Goal: Task Accomplishment & Management: Manage account settings

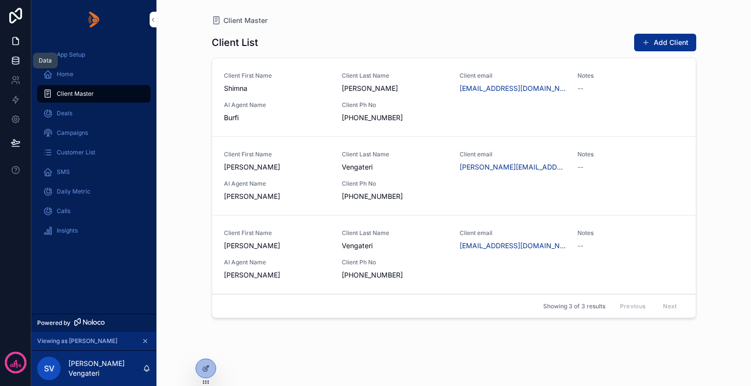
click at [15, 60] on icon at bounding box center [16, 61] width 10 height 10
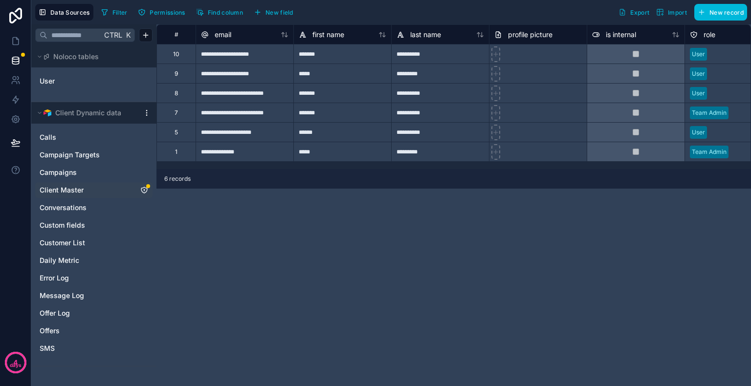
click at [82, 188] on span "Client Master" at bounding box center [62, 190] width 44 height 10
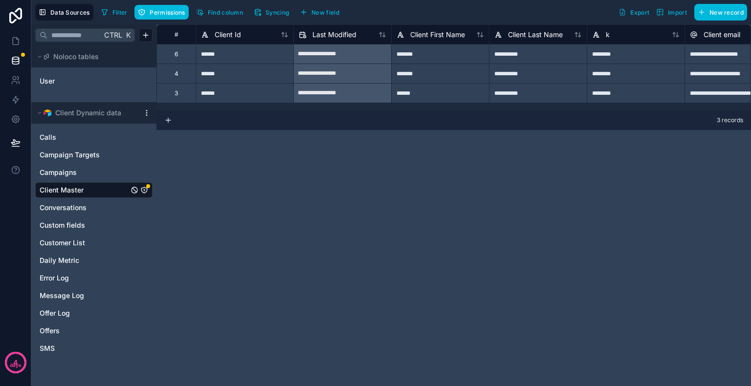
click at [144, 190] on icon "Client Master" at bounding box center [144, 190] width 0 height 0
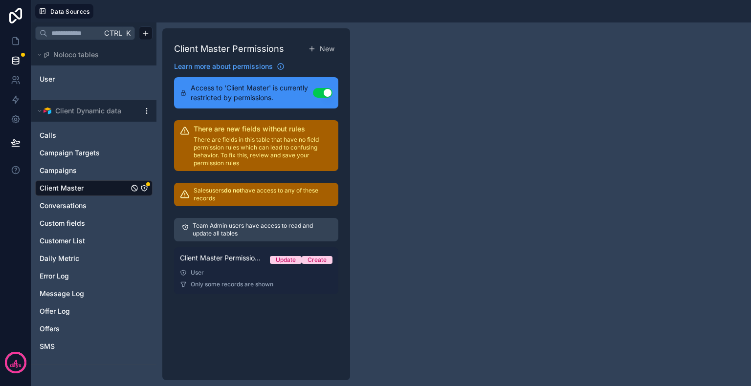
click at [210, 273] on div "User" at bounding box center [256, 273] width 152 height 8
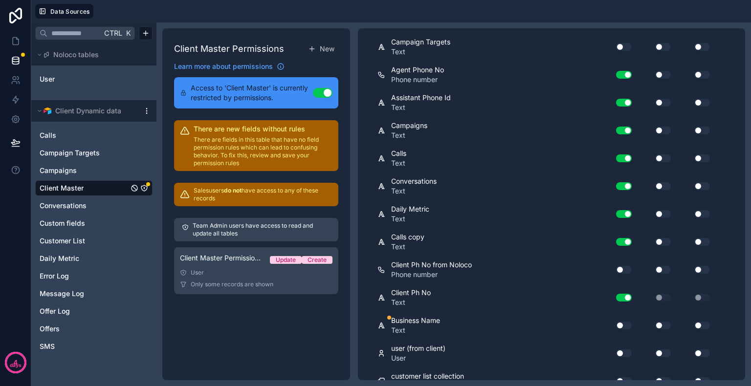
scroll to position [596, 0]
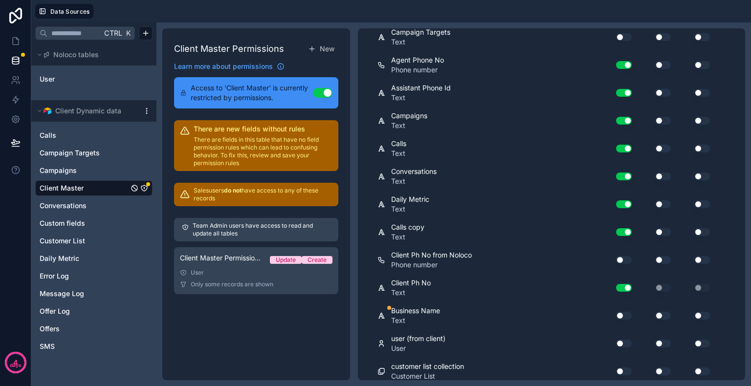
click at [624, 312] on button "Use setting" at bounding box center [624, 316] width 16 height 8
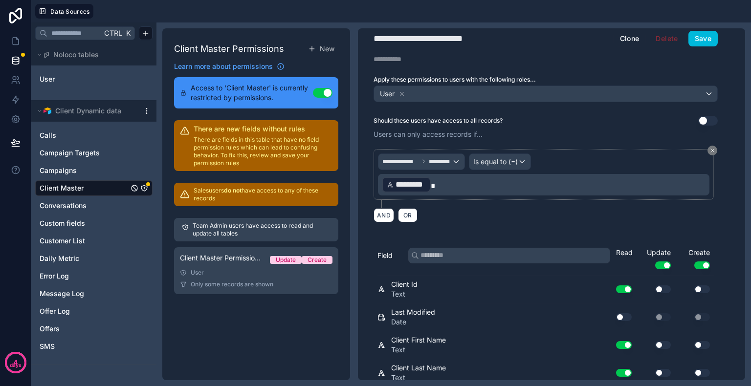
scroll to position [0, 0]
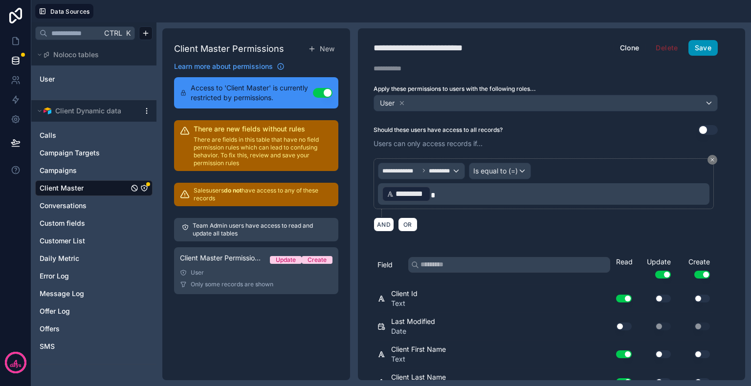
click at [712, 50] on button "Save" at bounding box center [702, 48] width 29 height 16
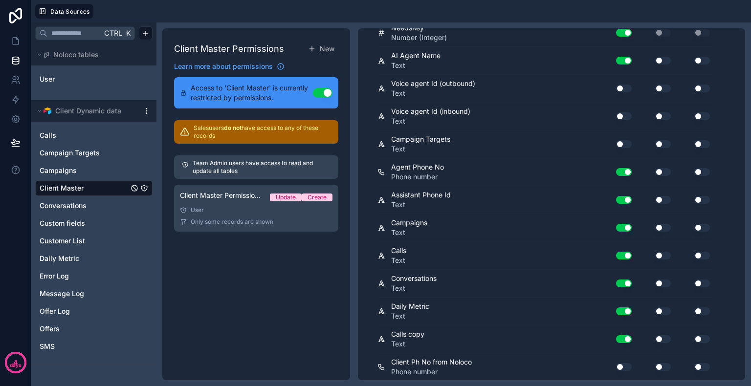
scroll to position [596, 0]
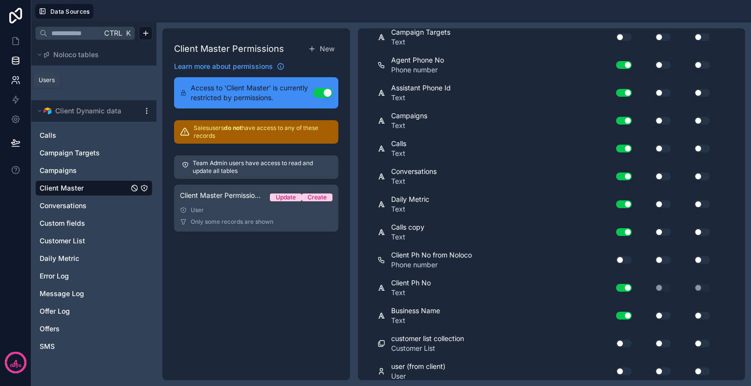
click at [16, 76] on icon at bounding box center [16, 80] width 10 height 10
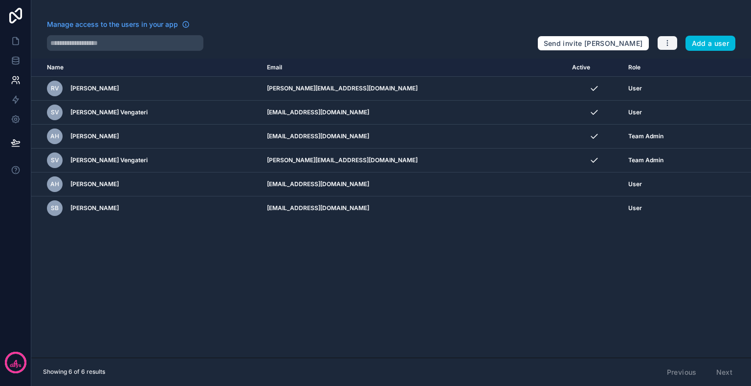
click at [667, 46] on icon "button" at bounding box center [667, 43] width 8 height 8
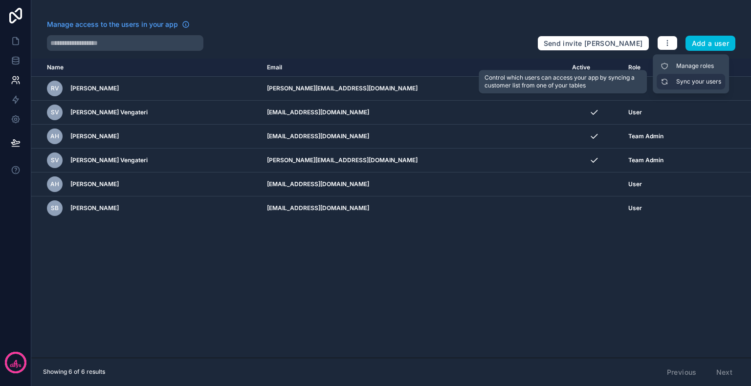
click at [680, 81] on link "Sync your users" at bounding box center [690, 82] width 68 height 16
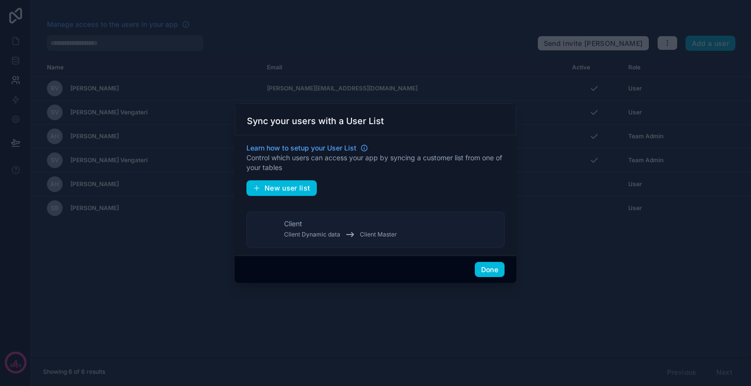
click at [421, 223] on button "Client Client Dynamic data Client Master" at bounding box center [375, 230] width 258 height 36
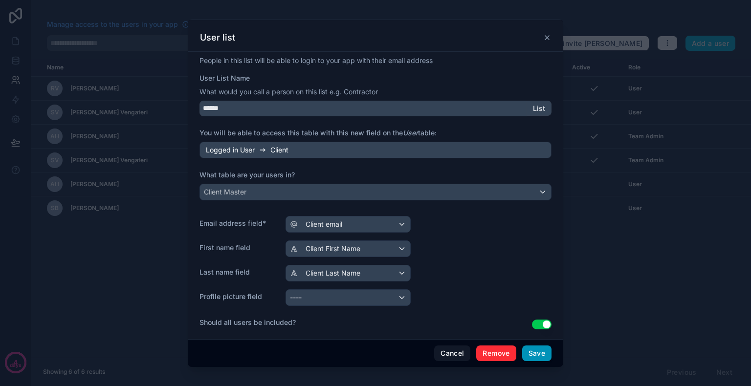
click at [535, 353] on button "Save" at bounding box center [536, 353] width 29 height 16
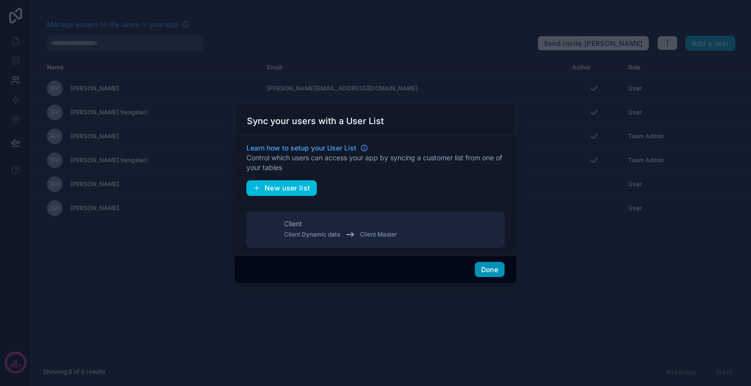
click at [483, 269] on button "Done" at bounding box center [489, 270] width 30 height 16
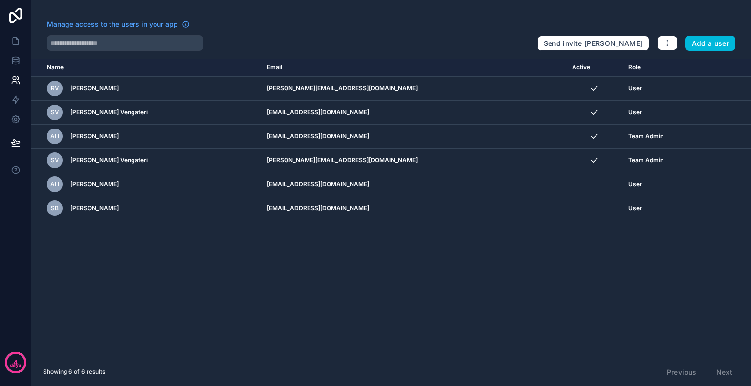
click at [392, 308] on div "Name Email Active Role userTable.email RV Rohan Vengateri sajith@baralto.com.au…" at bounding box center [390, 208] width 719 height 299
click at [394, 259] on div "Name Email Active Role userTable.email RV Rohan Vengateri sajith@baralto.com.au…" at bounding box center [390, 208] width 719 height 299
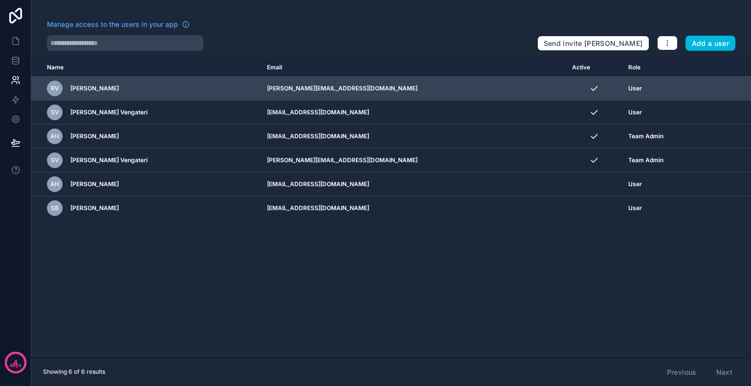
click at [0, 0] on icon "scrollable content" at bounding box center [0, 0] width 0 height 0
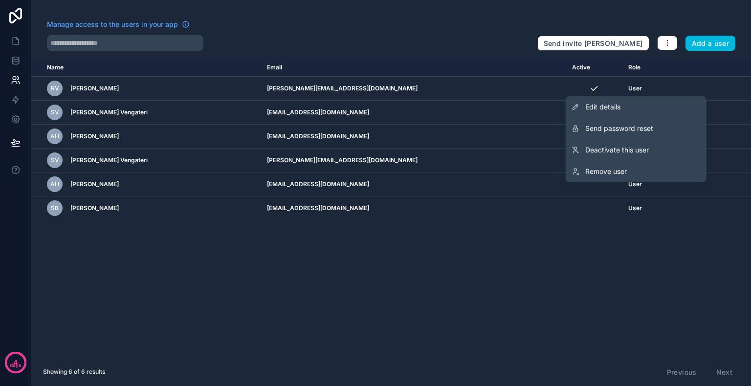
click at [471, 279] on div "Name Email Active Role userTable.email RV Rohan Vengateri sajith@baralto.com.au…" at bounding box center [390, 208] width 719 height 299
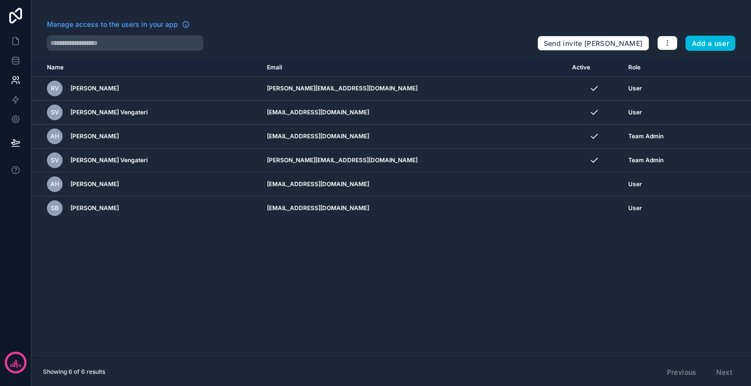
click at [200, 296] on div "Name Email Active Role userTable.email RV Rohan Vengateri sajith@baralto.com.au…" at bounding box center [390, 208] width 719 height 299
click at [17, 43] on icon at bounding box center [16, 41] width 10 height 10
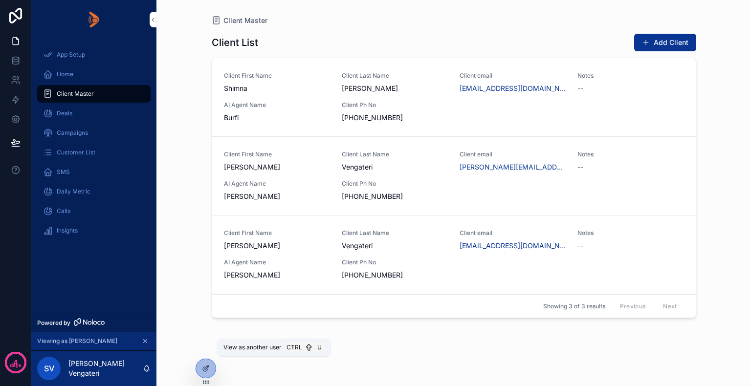
click at [0, 0] on icon at bounding box center [0, 0] width 0 height 0
click at [130, 279] on div "App Setup Home Client Master Deals Campaigns Customer List SMS Daily Metric Cal…" at bounding box center [93, 176] width 125 height 275
click at [17, 81] on icon at bounding box center [16, 80] width 10 height 10
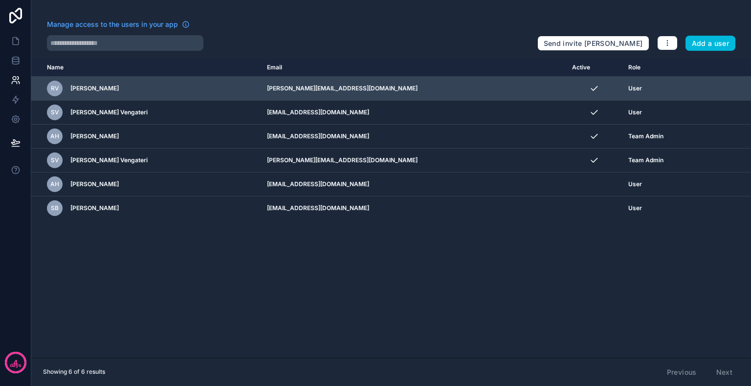
click at [0, 0] on icon "scrollable content" at bounding box center [0, 0] width 0 height 0
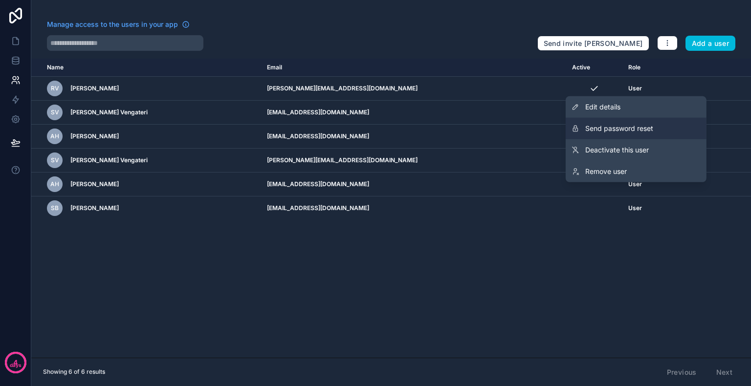
click at [621, 127] on span "Send password reset" at bounding box center [619, 129] width 68 height 10
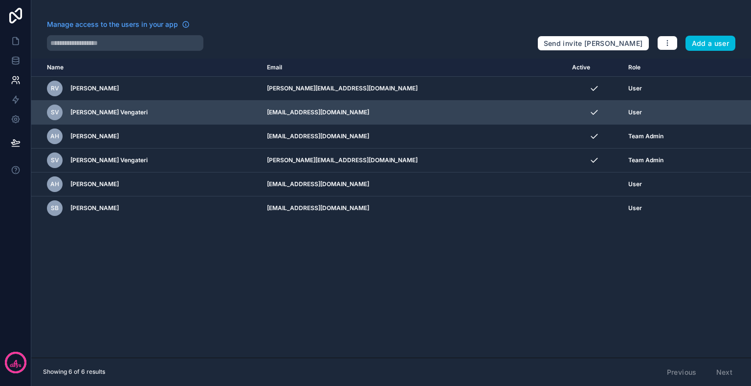
click at [0, 0] on icon "scrollable content" at bounding box center [0, 0] width 0 height 0
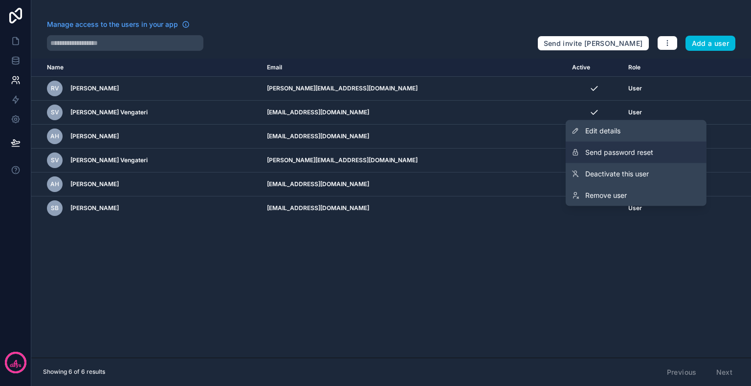
click at [604, 154] on span "Send password reset" at bounding box center [619, 153] width 68 height 10
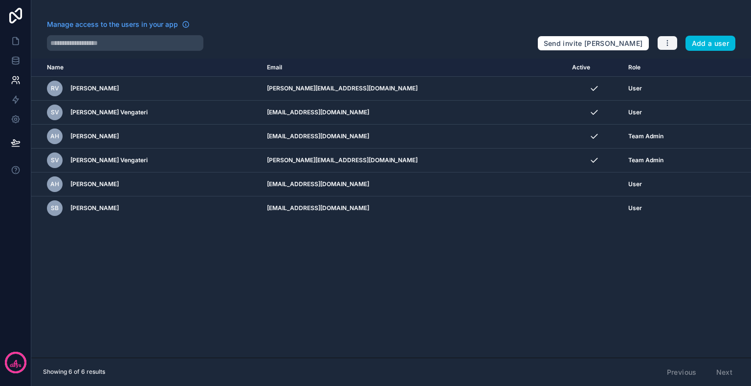
click at [666, 44] on icon "button" at bounding box center [667, 43] width 8 height 8
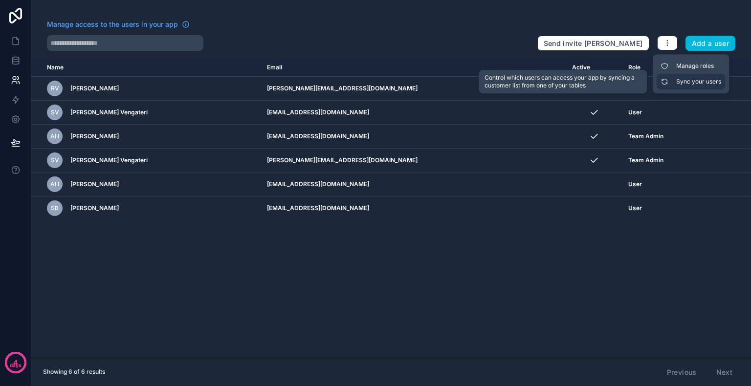
click at [688, 81] on link "Sync your users" at bounding box center [690, 82] width 68 height 16
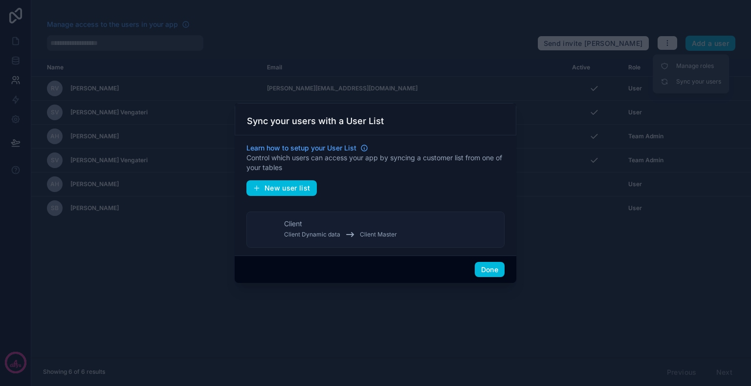
click at [418, 240] on button "Client Client Dynamic data Client Master" at bounding box center [375, 230] width 258 height 36
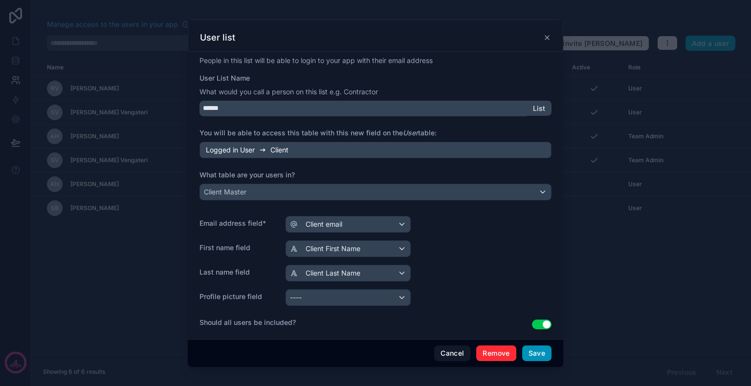
click at [530, 355] on button "Save" at bounding box center [536, 353] width 29 height 16
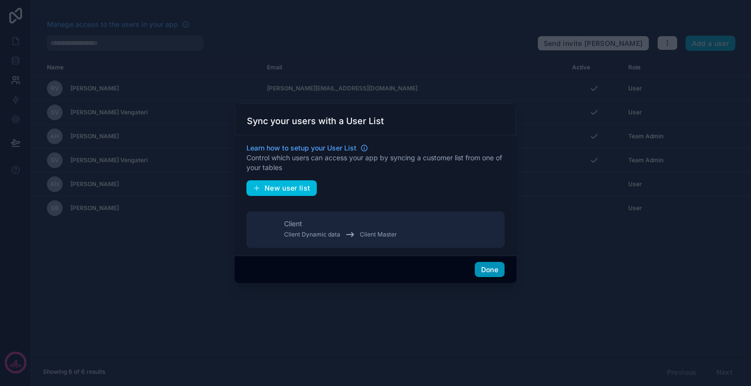
click at [487, 268] on button "Done" at bounding box center [489, 270] width 30 height 16
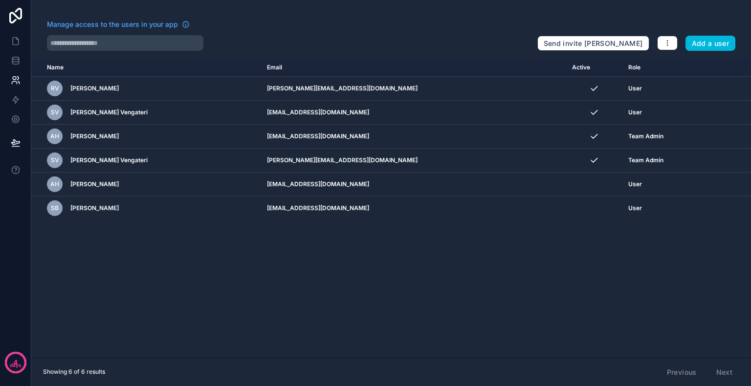
click at [304, 266] on div "Name Email Active Role userTable.email RV Rohan Vengateri sajith@baralto.com.au…" at bounding box center [390, 208] width 719 height 299
click at [308, 264] on div "Name Email Active Role userTable.email RV Rohan Vengateri sajith@baralto.com.au…" at bounding box center [390, 208] width 719 height 299
click at [294, 290] on div "Name Email Active Role userTable.email RV Rohan Vengateri sajith@baralto.com.au…" at bounding box center [390, 208] width 719 height 299
click at [396, 314] on div "Name Email Active Role userTable.email RV Rohan Vengateri sajith@baralto.com.au…" at bounding box center [390, 208] width 719 height 299
click at [363, 275] on div "Name Email Active Role userTable.email RV Rohan Vengateri sajith@baralto.com.au…" at bounding box center [390, 208] width 719 height 299
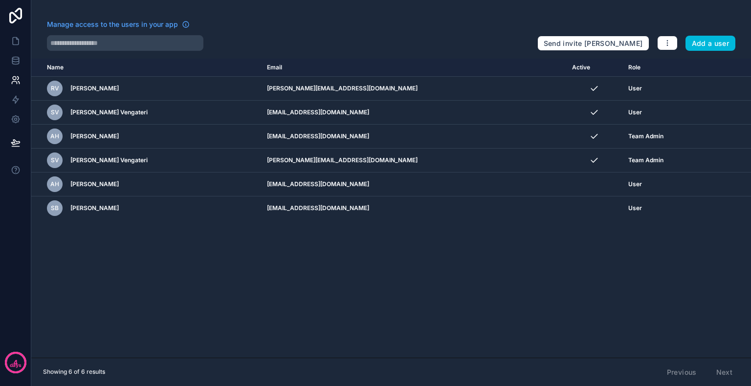
click at [363, 275] on div "Name Email Active Role userTable.email RV Rohan Vengateri sajith@baralto.com.au…" at bounding box center [390, 208] width 719 height 299
click at [13, 40] on icon at bounding box center [16, 41] width 10 height 10
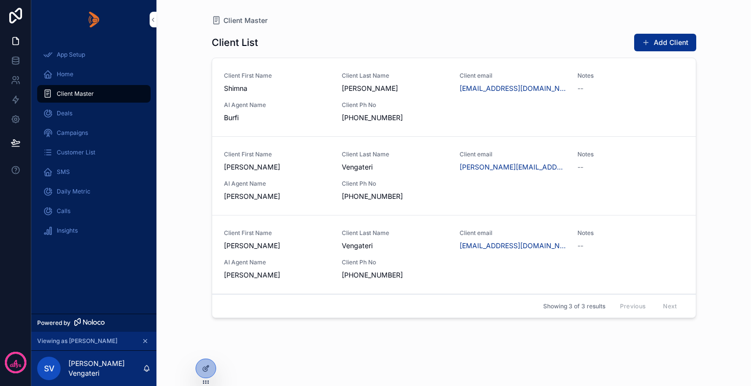
click at [0, 0] on icon at bounding box center [0, 0] width 0 height 0
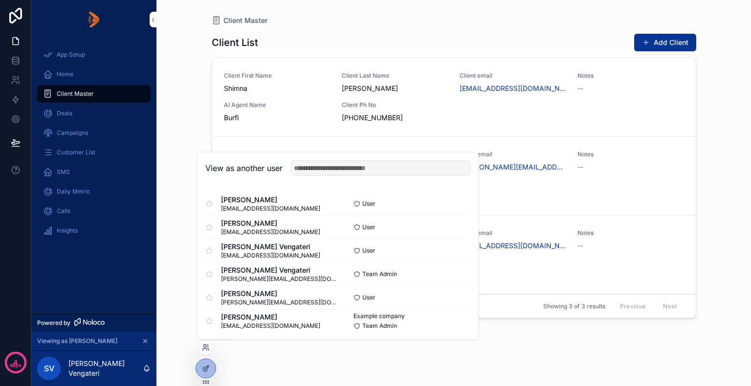
click at [0, 0] on button "Select" at bounding box center [0, 0] width 0 height 0
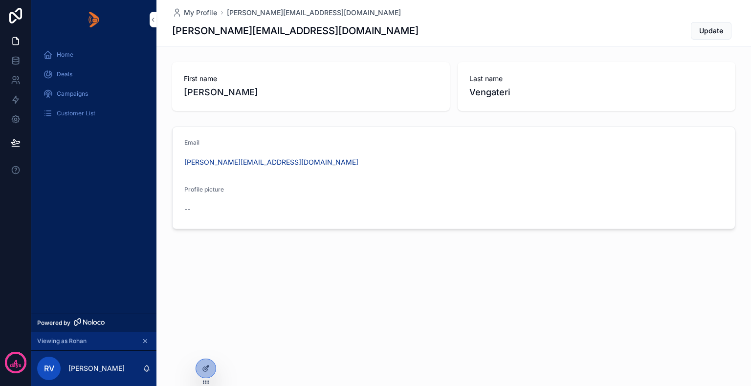
click at [343, 254] on div "My Profile [PERSON_NAME][EMAIL_ADDRESS][DOMAIN_NAME] [PERSON_NAME][EMAIL_ADDRES…" at bounding box center [453, 148] width 594 height 296
